Goal: Information Seeking & Learning: Find specific page/section

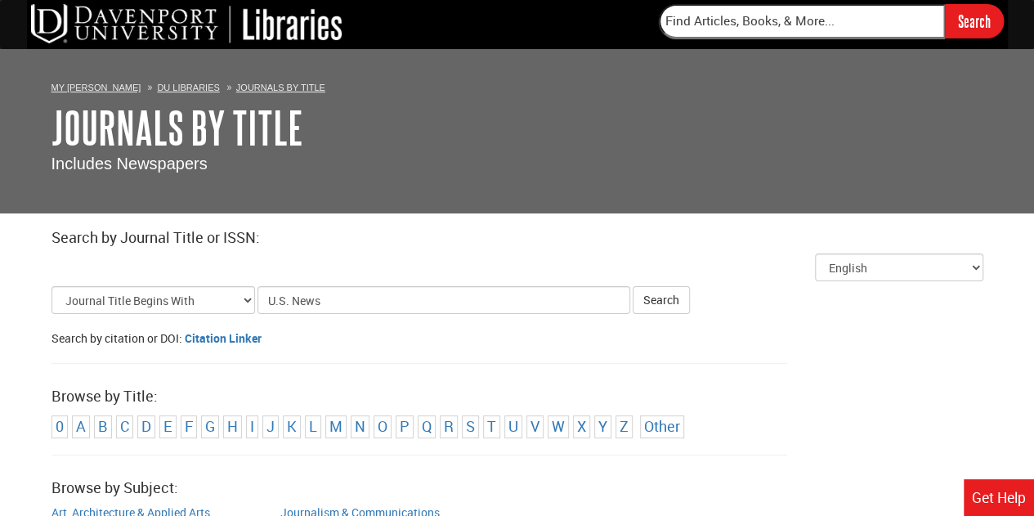
type input "U.S. News"
click at [633, 286] on button "Search" at bounding box center [661, 300] width 57 height 28
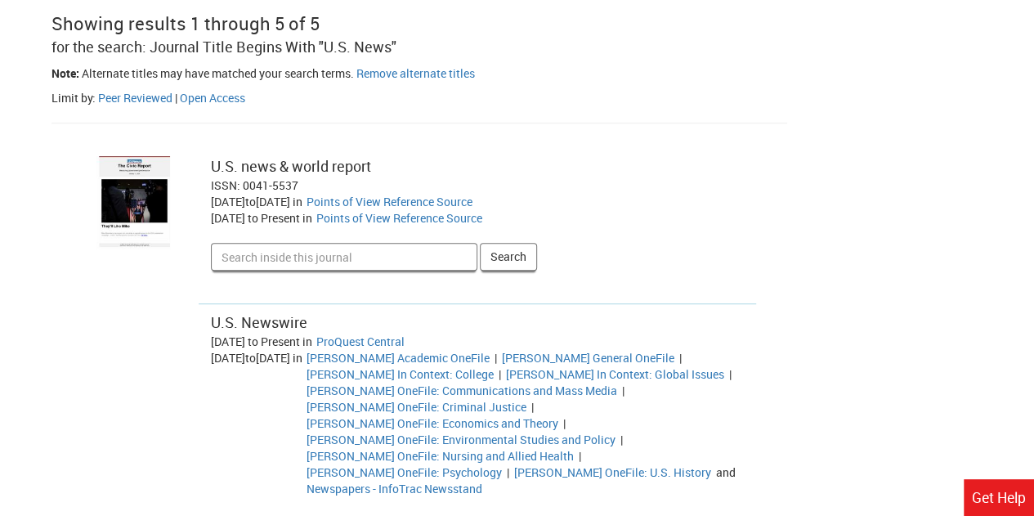
scroll to position [358, 0]
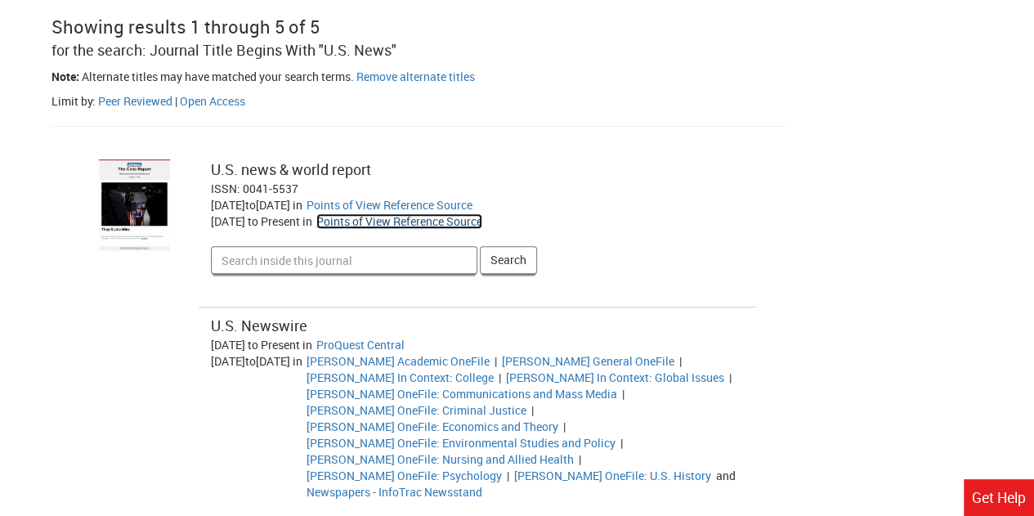
click at [405, 223] on link "Points of View Reference Source" at bounding box center [399, 221] width 166 height 16
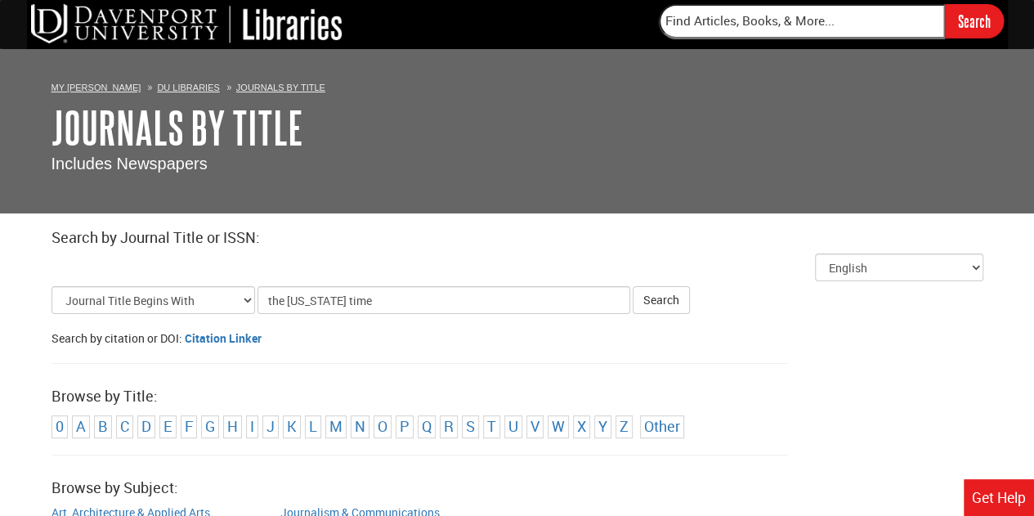
type input "the new york times"
click button "Search" at bounding box center [661, 300] width 57 height 28
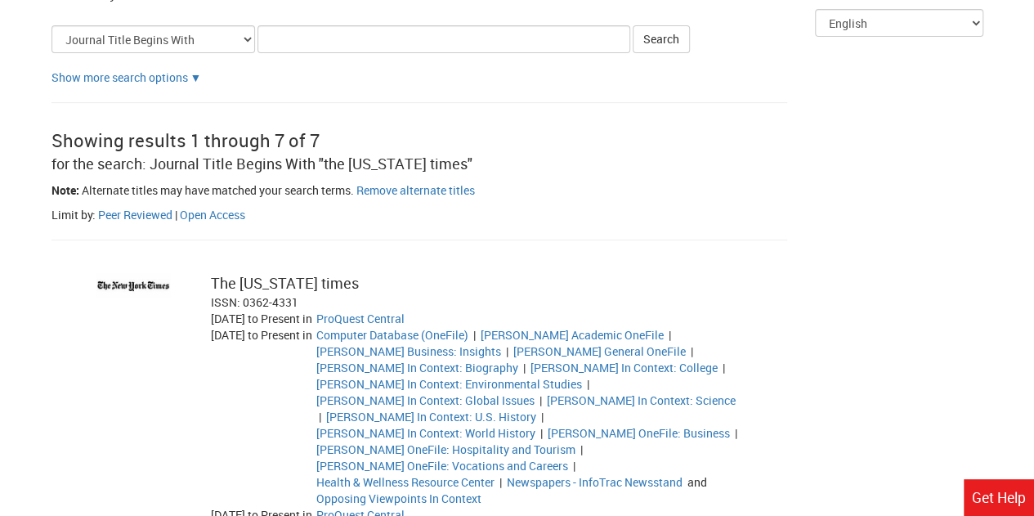
scroll to position [257, 0]
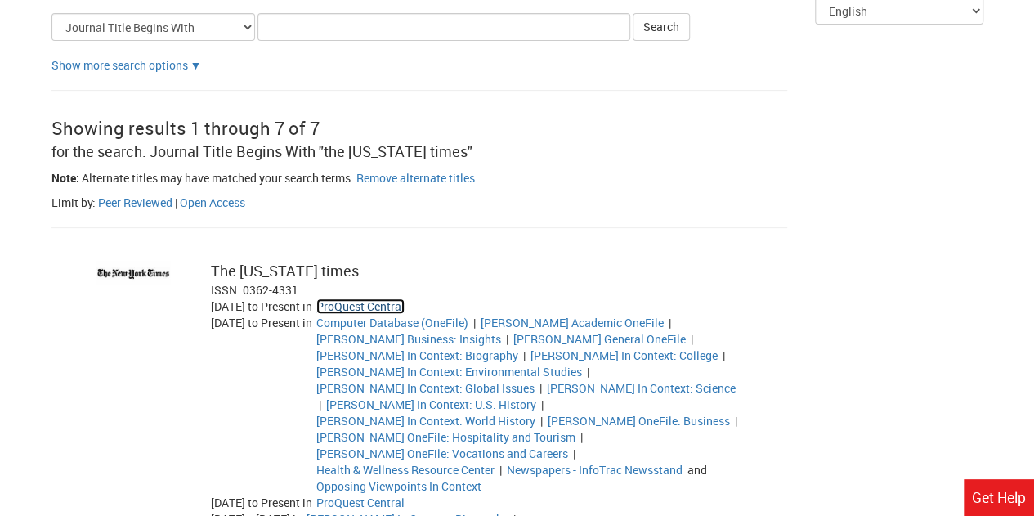
click at [390, 305] on link "ProQuest Central" at bounding box center [360, 306] width 88 height 16
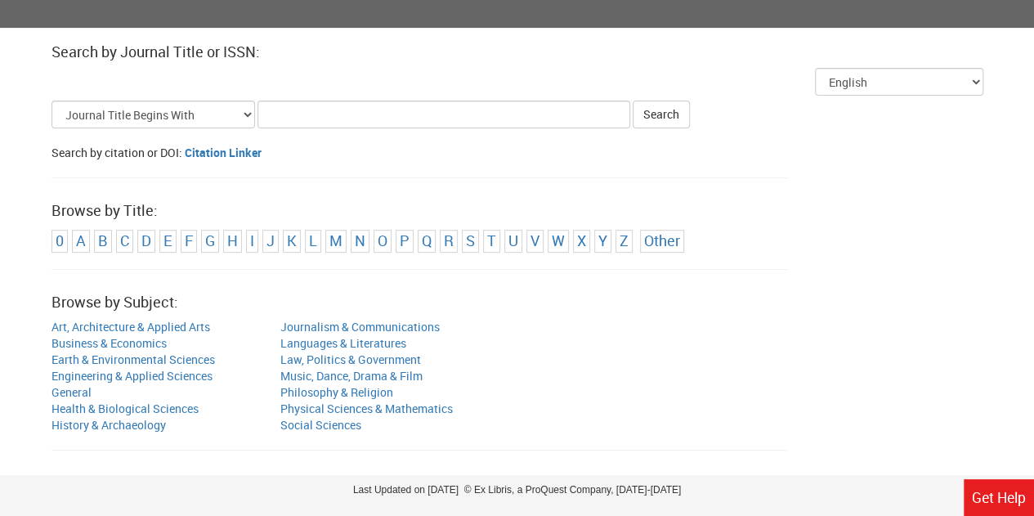
scroll to position [189, 0]
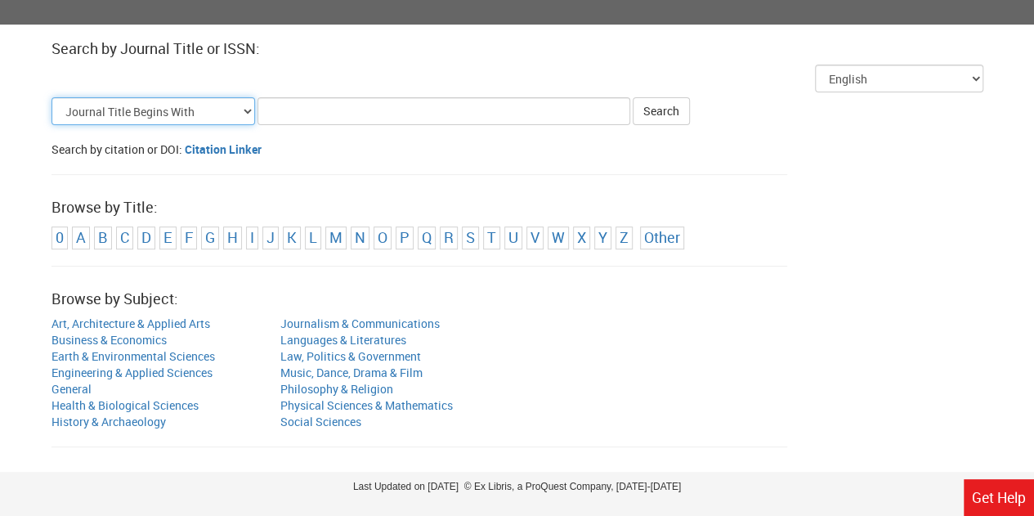
click at [237, 110] on select "Journal Title Begins With Journal Title Equals Journal Title Contains All Words…" at bounding box center [153, 111] width 204 height 28
click at [358, 142] on div "Search by citation or DOI: Citation Linker" at bounding box center [517, 149] width 932 height 16
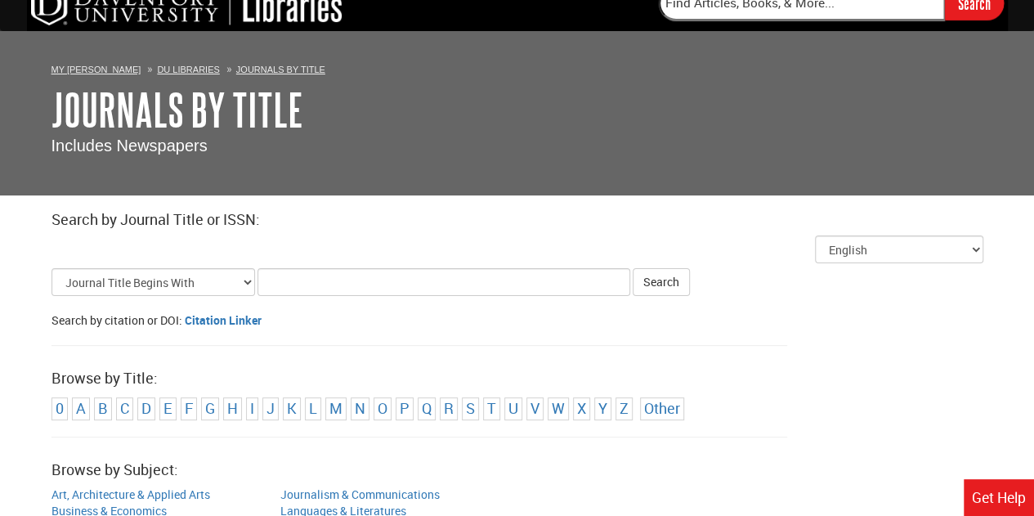
scroll to position [10, 0]
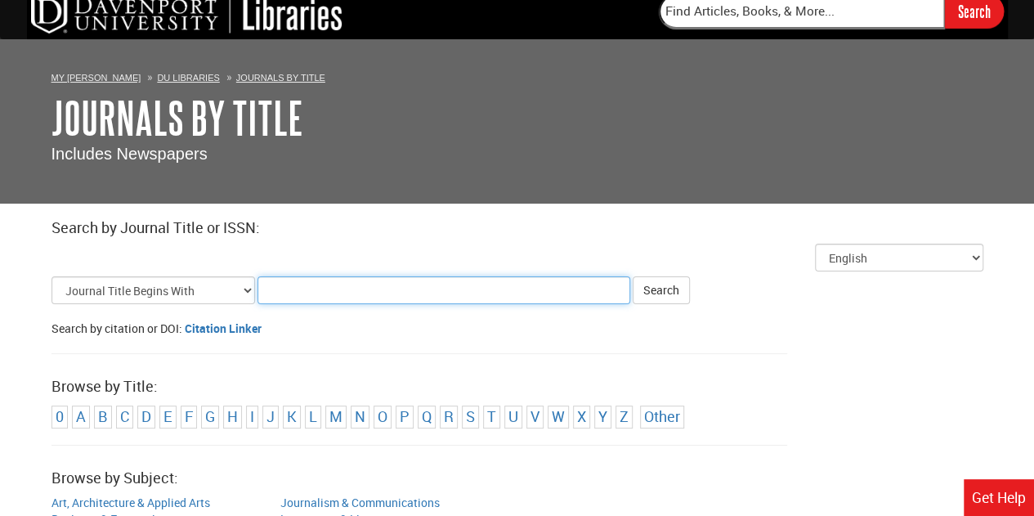
click at [299, 286] on input "Title Search Criteria" at bounding box center [443, 290] width 373 height 28
type input "the new york times"
click at [633, 276] on button "Search" at bounding box center [661, 290] width 57 height 28
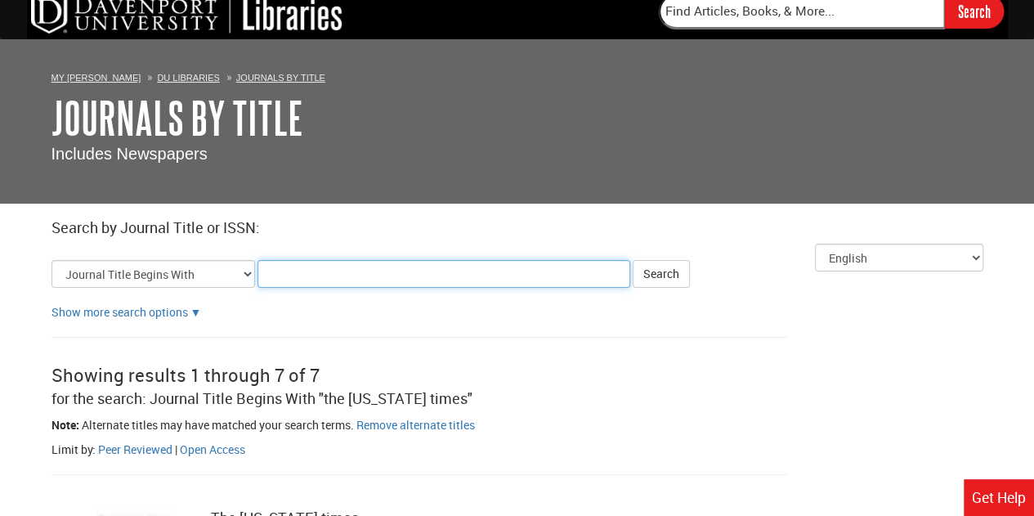
click at [311, 275] on input "Title Search Criteria" at bounding box center [443, 274] width 373 height 28
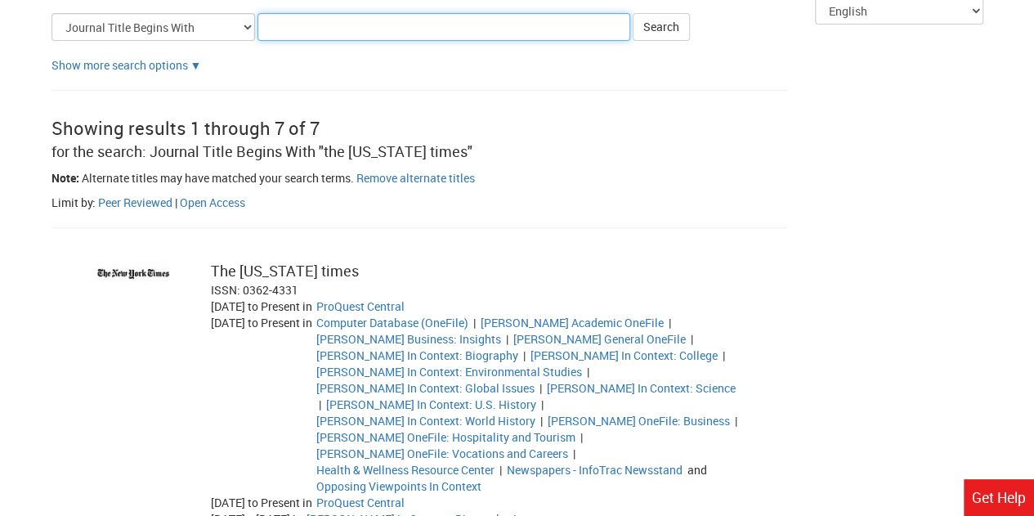
scroll to position [257, 0]
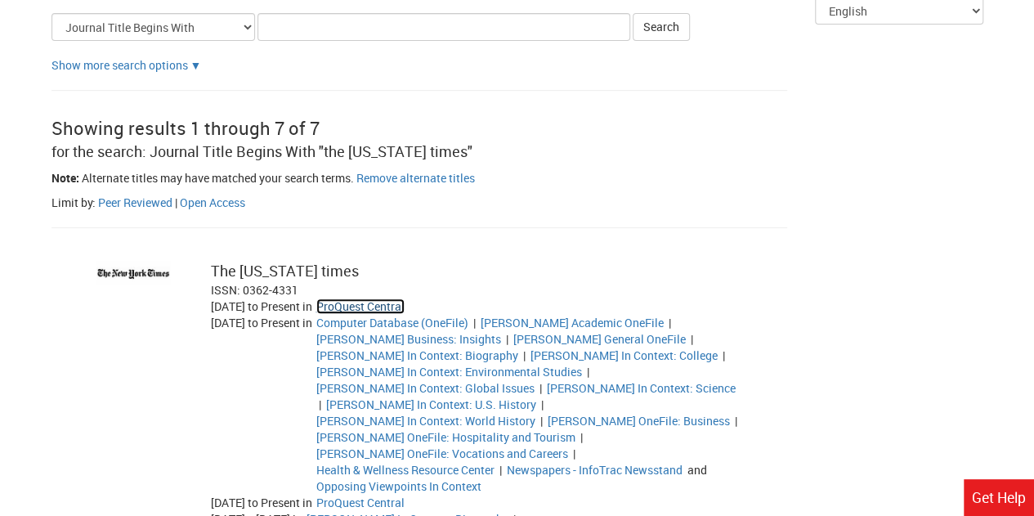
click at [394, 302] on link "ProQuest Central" at bounding box center [360, 306] width 88 height 16
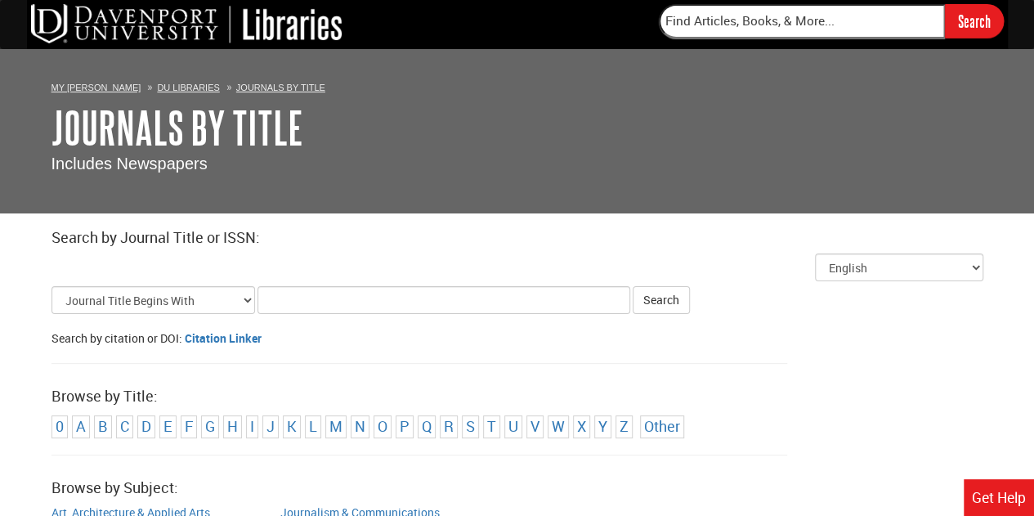
scroll to position [10, 0]
type input "the guardian"
click at [633, 286] on button "Search" at bounding box center [661, 300] width 57 height 28
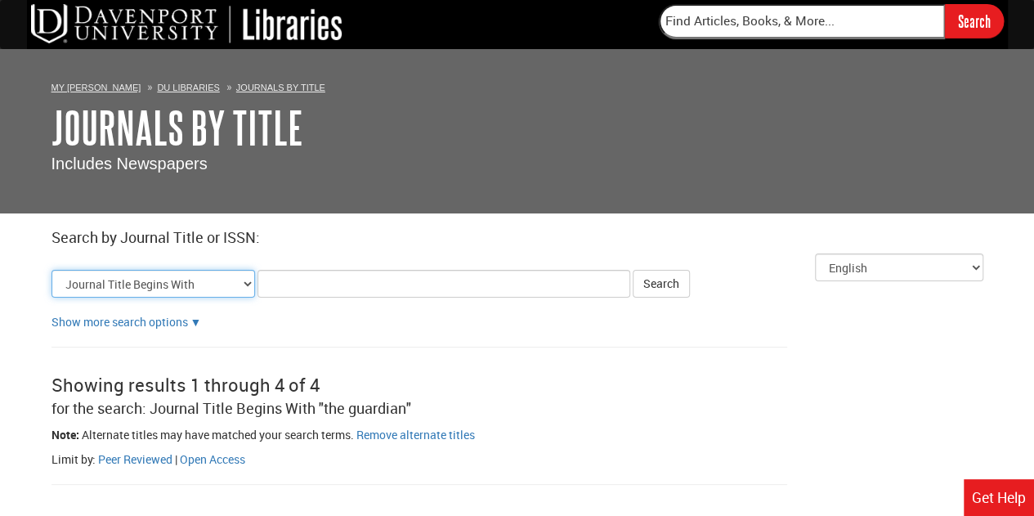
click at [232, 293] on select "Journal Title Begins With Journal Title Equals Journal Title Contains All Words…" at bounding box center [153, 284] width 204 height 28
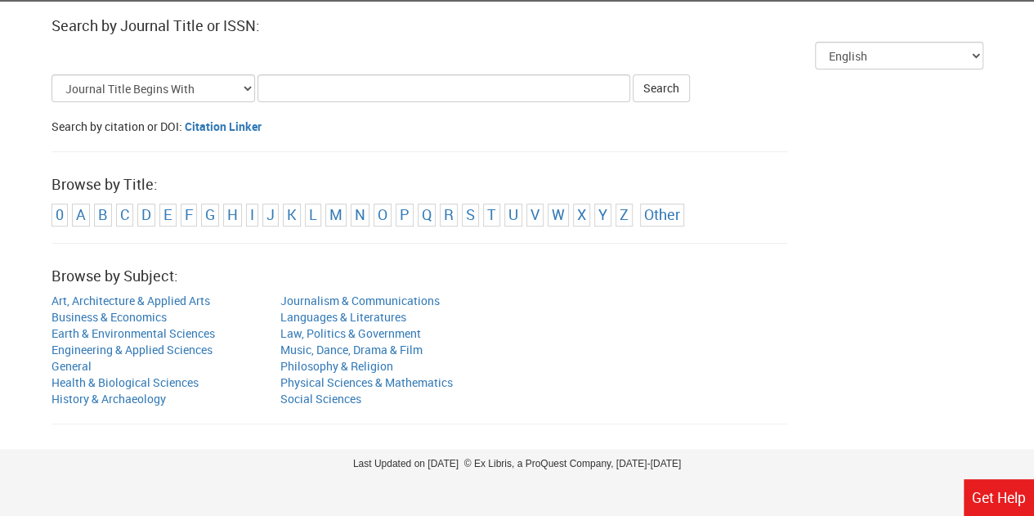
scroll to position [224, 0]
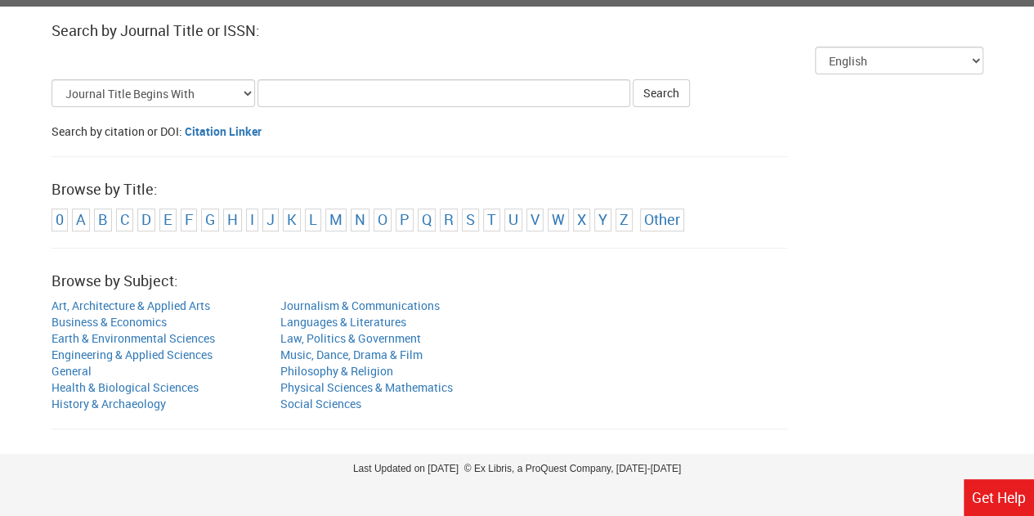
scroll to position [208, 0]
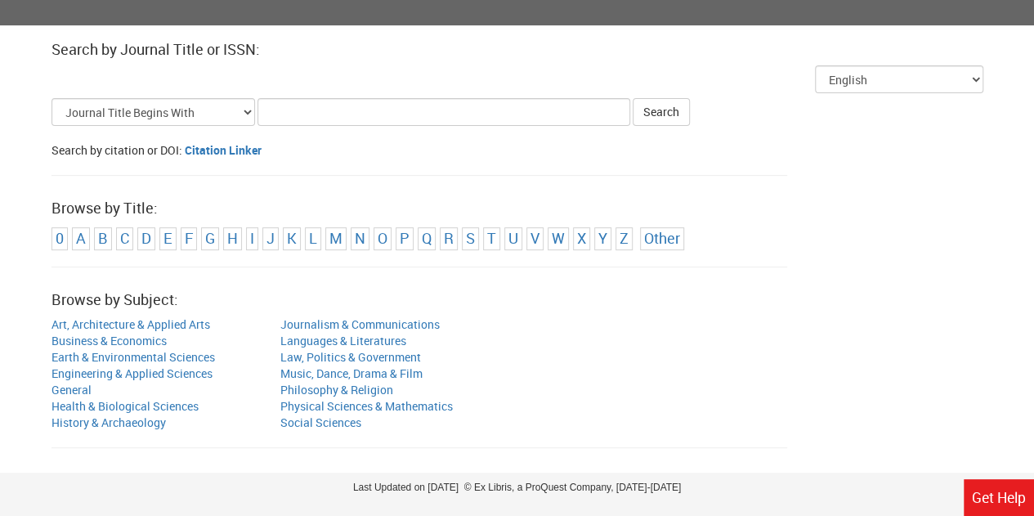
scroll to position [224, 0]
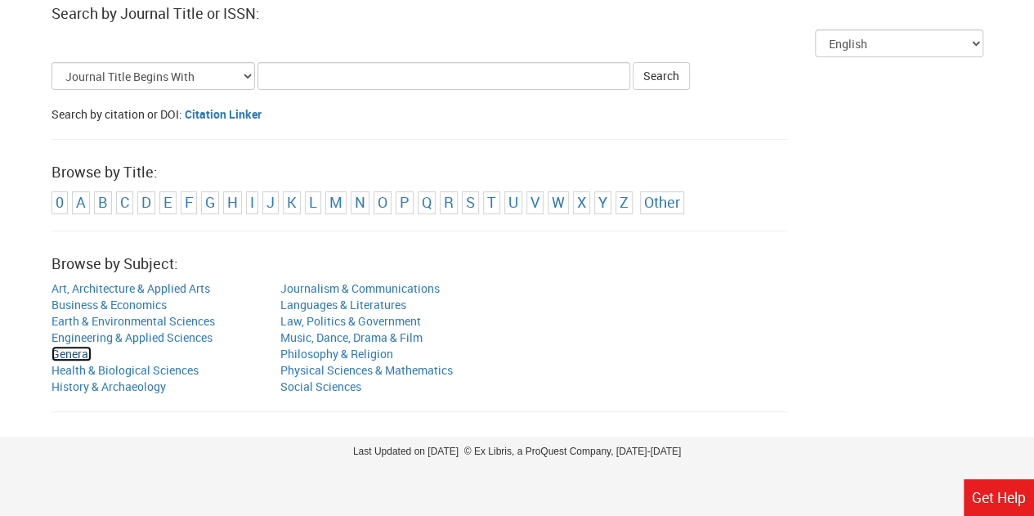
click at [80, 356] on link "General" at bounding box center [71, 354] width 40 height 16
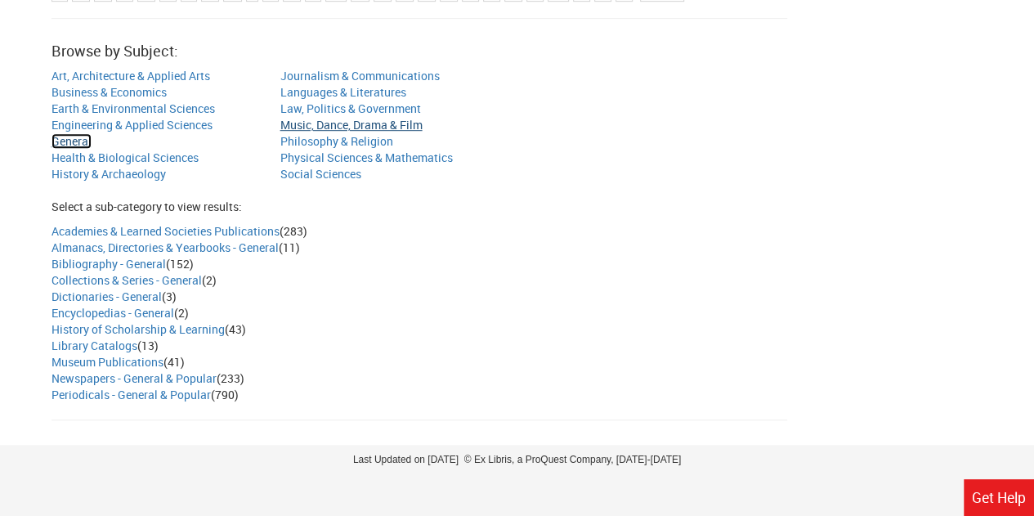
scroll to position [437, 0]
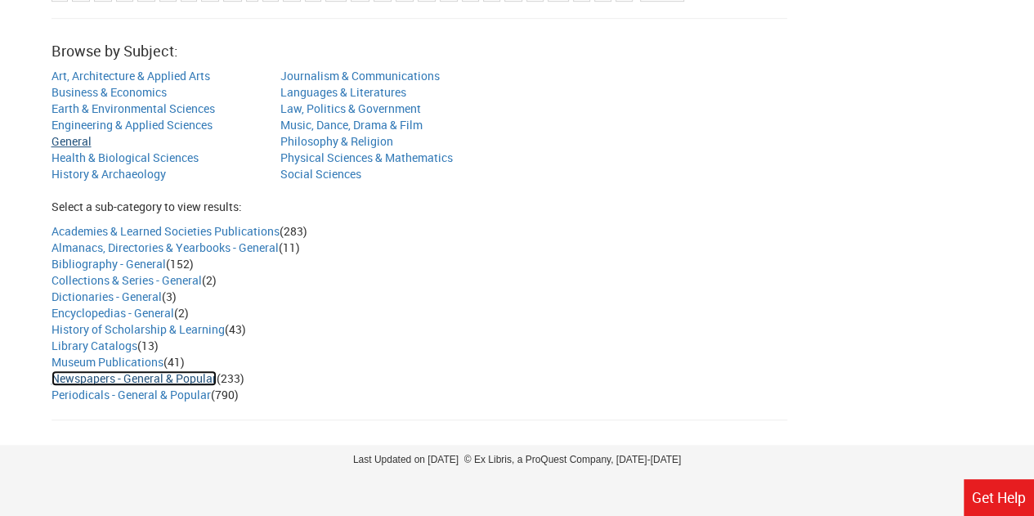
click at [173, 381] on link "Newspapers - General & Popular" at bounding box center [133, 378] width 165 height 16
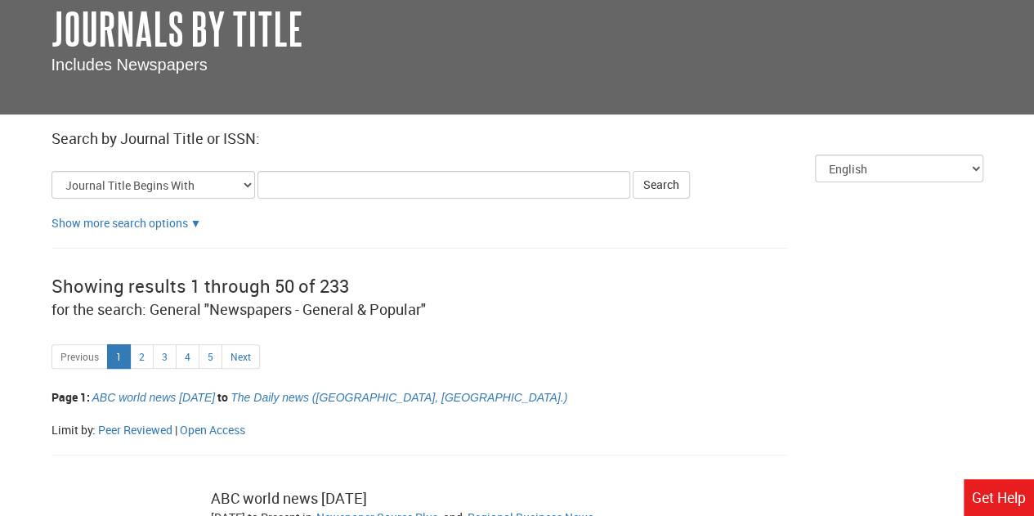
scroll to position [107, 0]
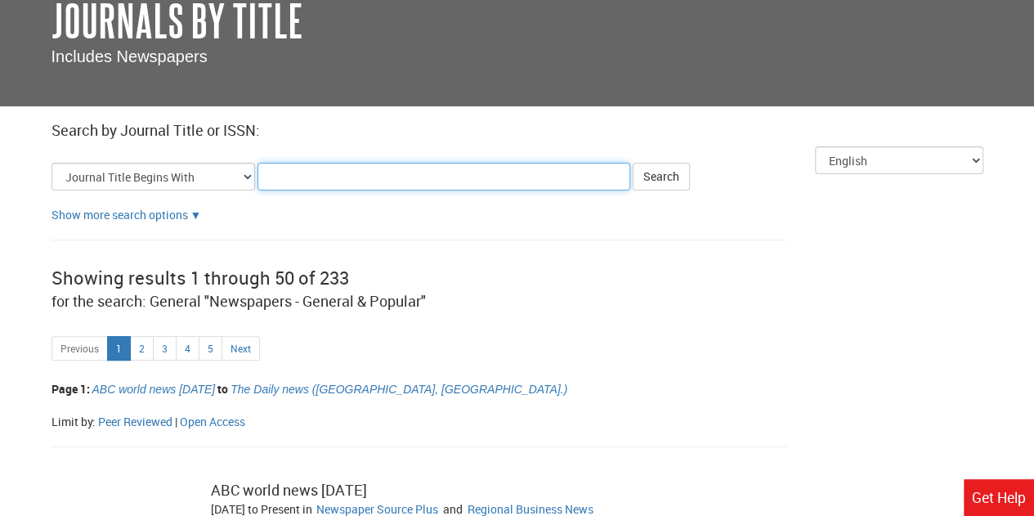
click at [310, 180] on input "Title Search Criteria" at bounding box center [443, 177] width 373 height 28
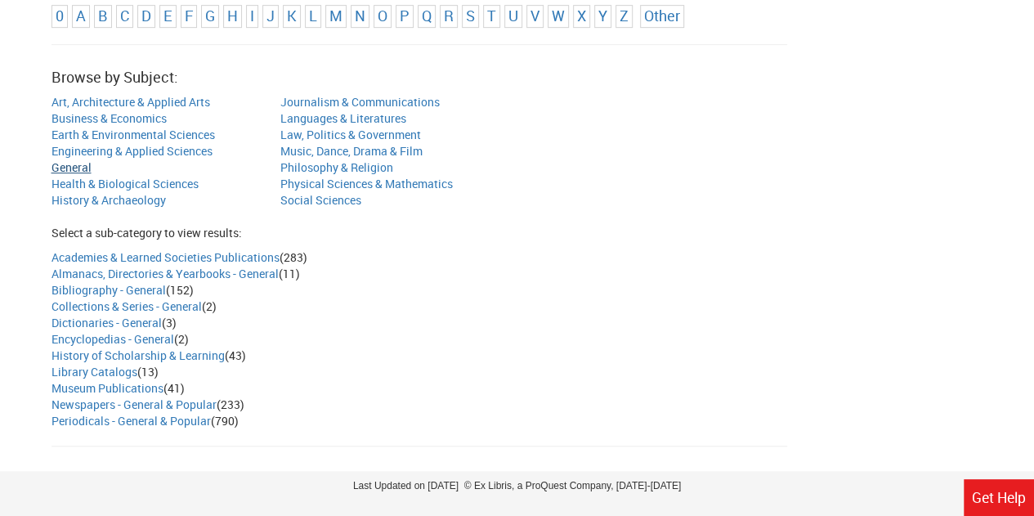
scroll to position [411, 0]
click at [150, 414] on link "Periodicals - General & Popular" at bounding box center [130, 420] width 159 height 16
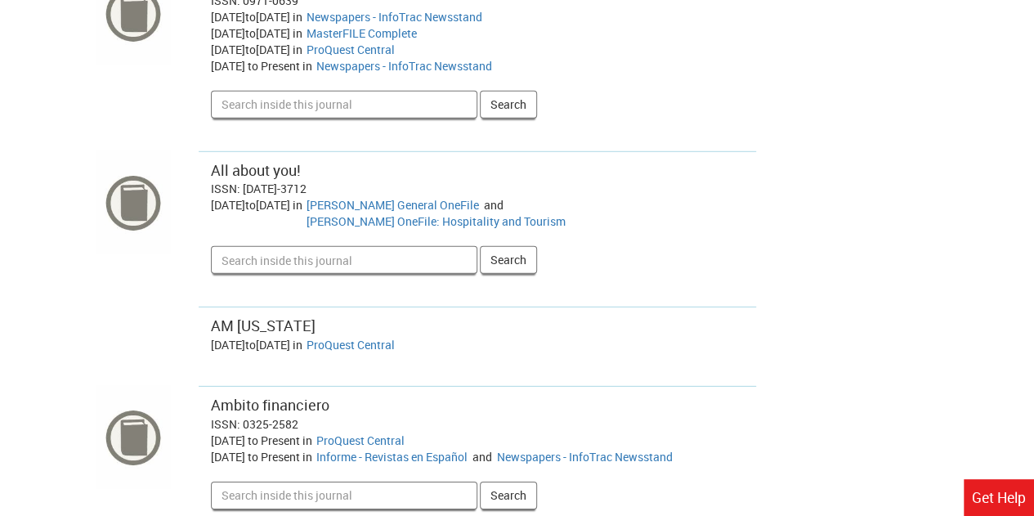
scroll to position [2264, 0]
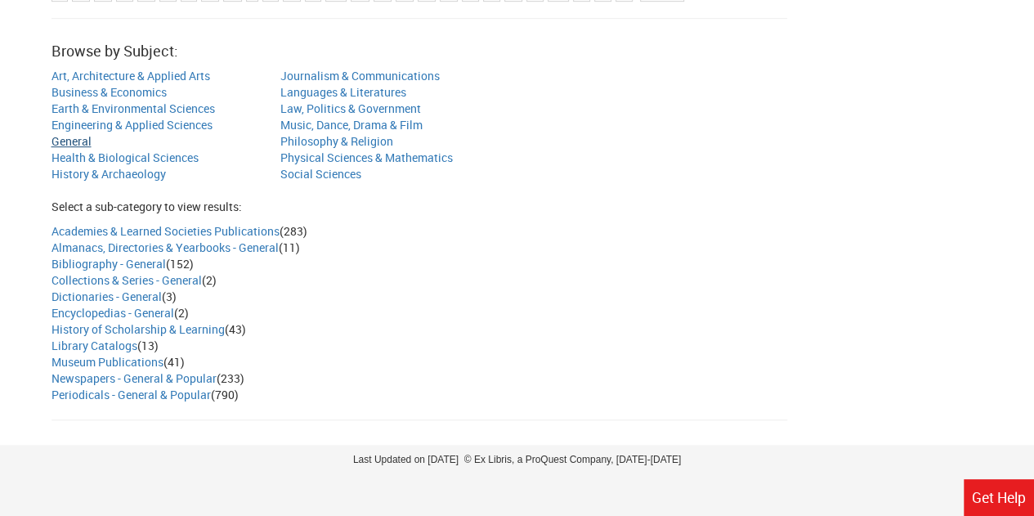
scroll to position [224, 0]
